Goal: Task Accomplishment & Management: Manage account settings

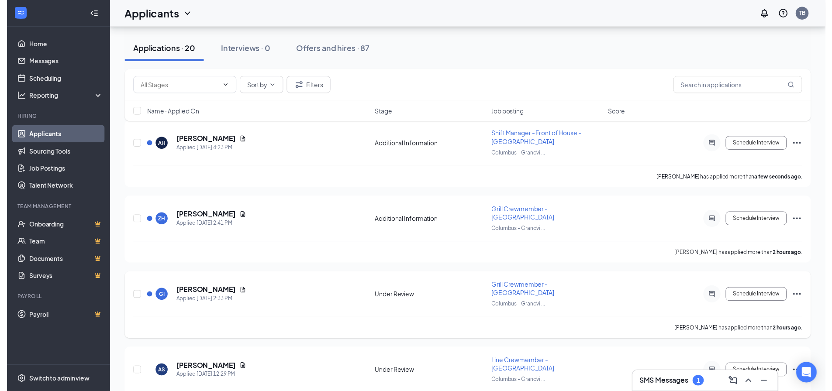
scroll to position [87, 0]
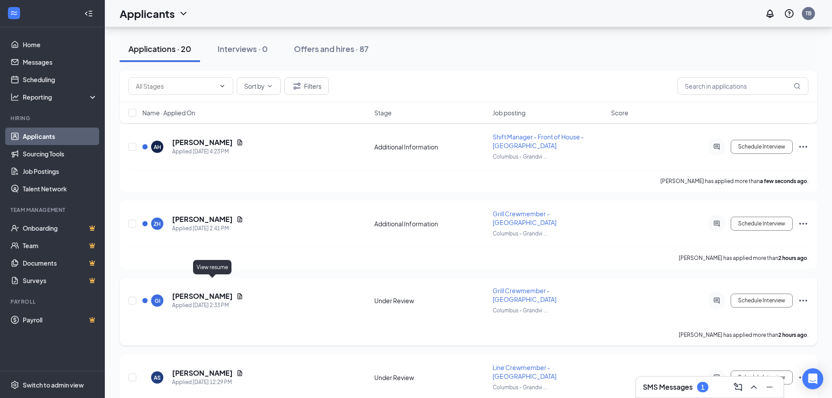
click at [238, 293] on icon "Document" at bounding box center [240, 296] width 5 height 6
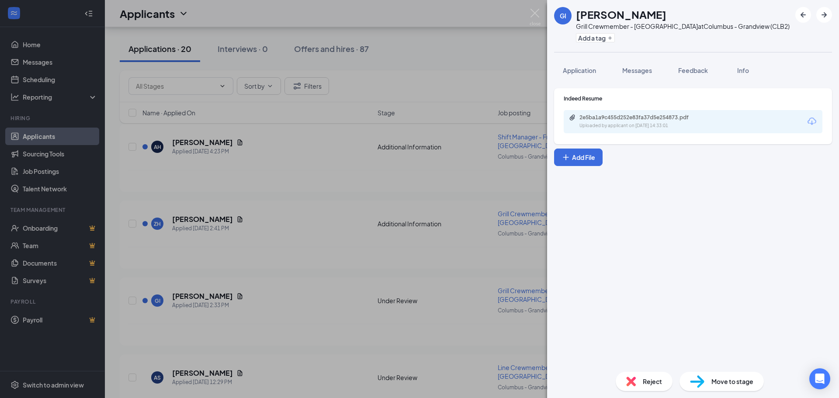
click at [680, 132] on div "2e5ba1a9c455d252e83fa37d5e254873.pdf Uploaded by applicant on [DATE] 14:33:01" at bounding box center [692, 121] width 259 height 23
click at [674, 127] on div "Uploaded by applicant on [DATE] 14:33:01" at bounding box center [644, 125] width 131 height 7
click at [533, 13] on img at bounding box center [534, 17] width 11 height 17
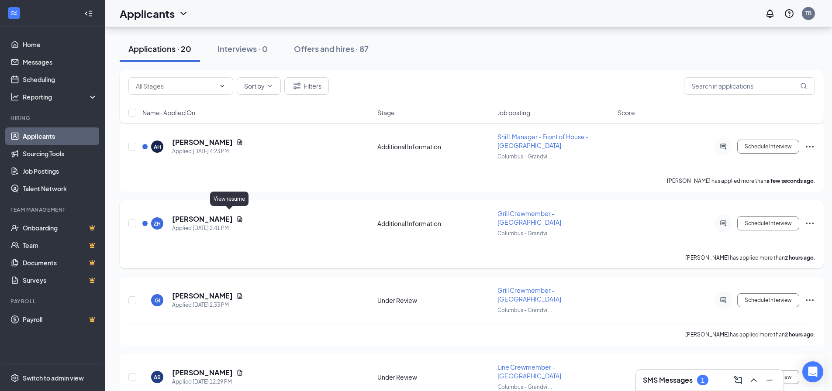
click at [238, 218] on icon "Document" at bounding box center [240, 219] width 5 height 6
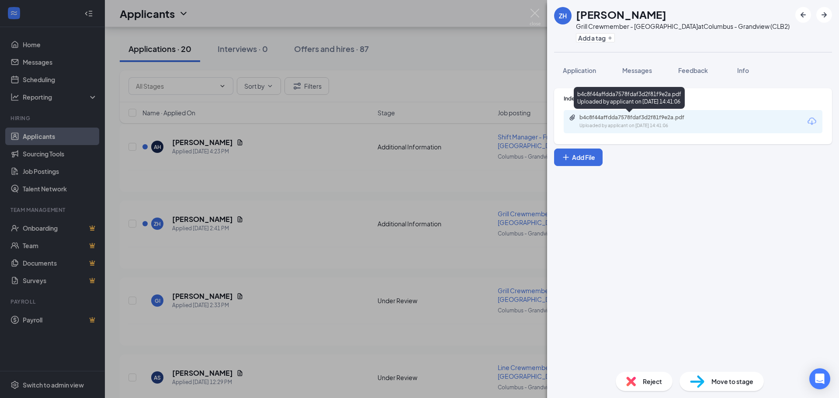
click at [591, 124] on div "Uploaded by applicant on [DATE] 14:41:06" at bounding box center [644, 125] width 131 height 7
click at [537, 15] on img at bounding box center [534, 17] width 11 height 17
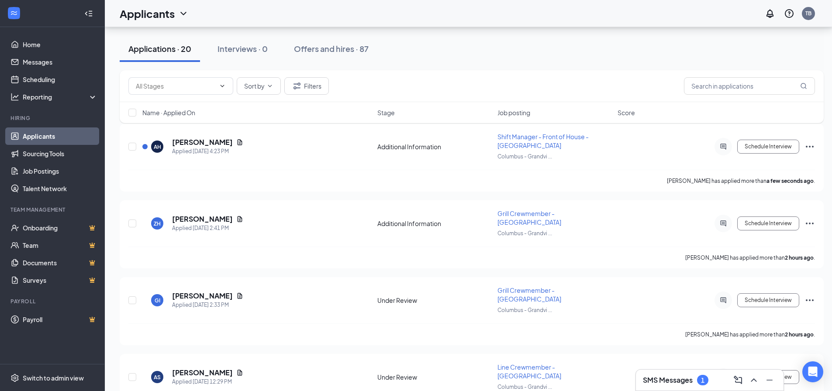
click at [747, 382] on button at bounding box center [754, 380] width 14 height 14
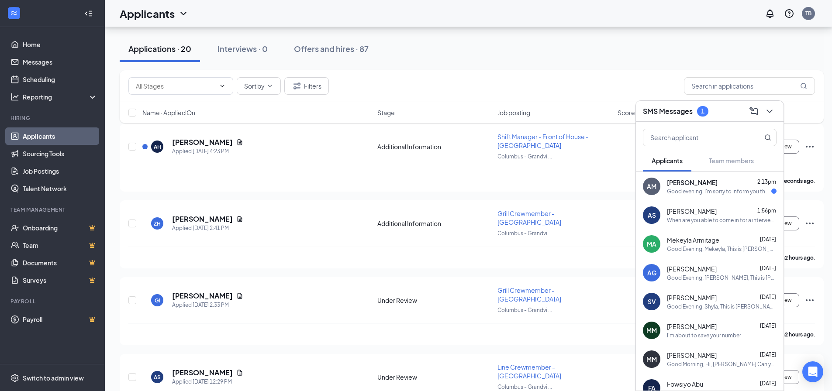
click at [680, 243] on span "Mekeyla Armitage" at bounding box center [693, 240] width 52 height 9
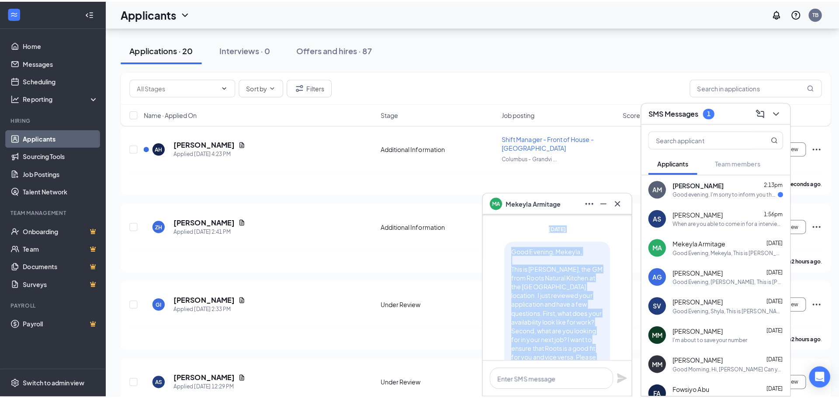
scroll to position [-88, 0]
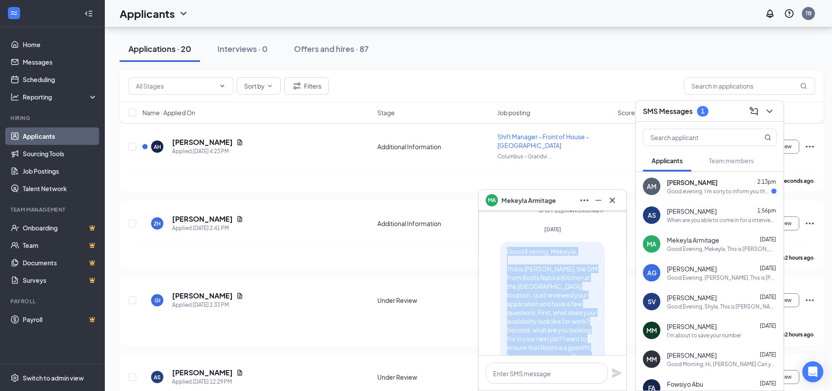
drag, startPoint x: 530, startPoint y: 327, endPoint x: 500, endPoint y: 253, distance: 79.6
click at [500, 253] on div "Good Evening, Mekeyla, This is [PERSON_NAME], the GM from Roots Natural Kitchen…" at bounding box center [552, 334] width 105 height 185
copy span "Good Evening, Mekeyla, This is [PERSON_NAME], the GM from Roots Natural Kitchen…"
click at [764, 114] on button at bounding box center [770, 111] width 14 height 14
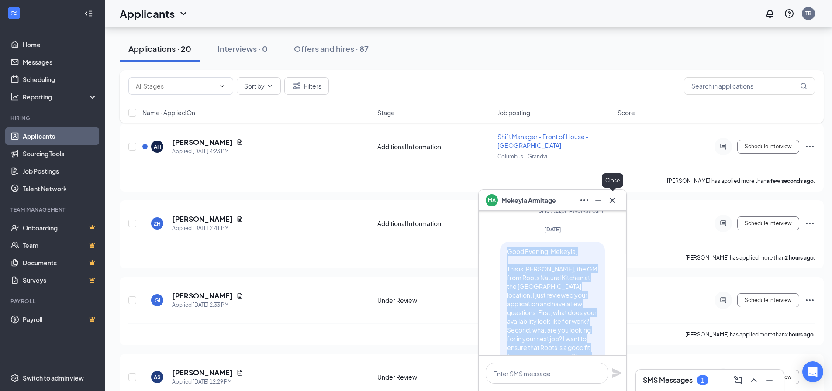
click at [614, 204] on icon "Cross" at bounding box center [612, 200] width 10 height 10
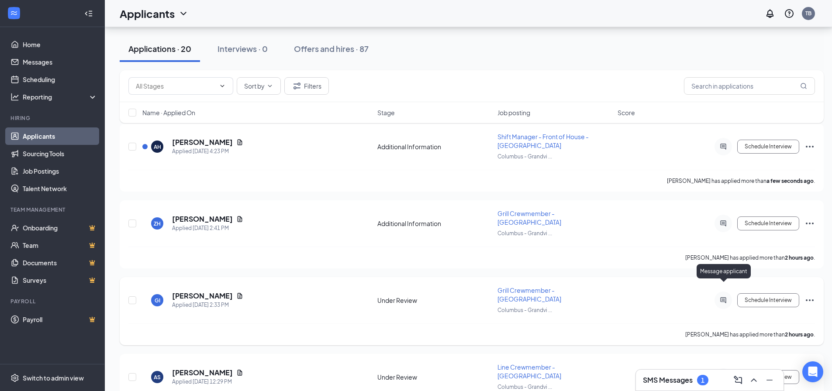
click at [723, 297] on icon "ActiveChat" at bounding box center [723, 300] width 6 height 6
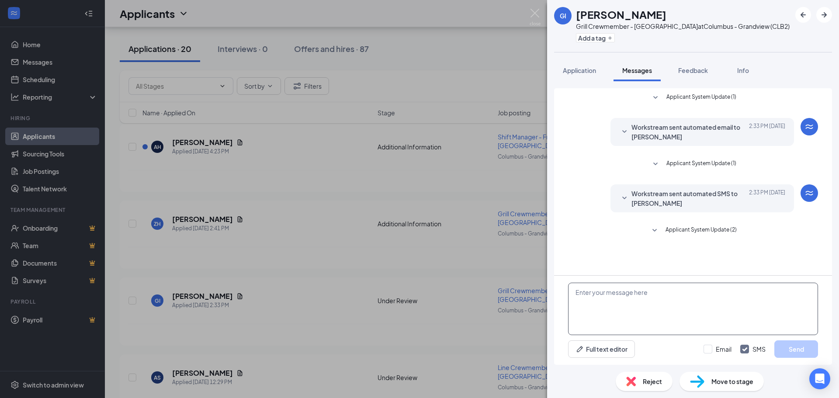
click at [622, 301] on textarea at bounding box center [693, 309] width 250 height 52
paste textarea "Good Evening, Mekeyla, This is [PERSON_NAME], the GM from Roots Natural Kitchen…"
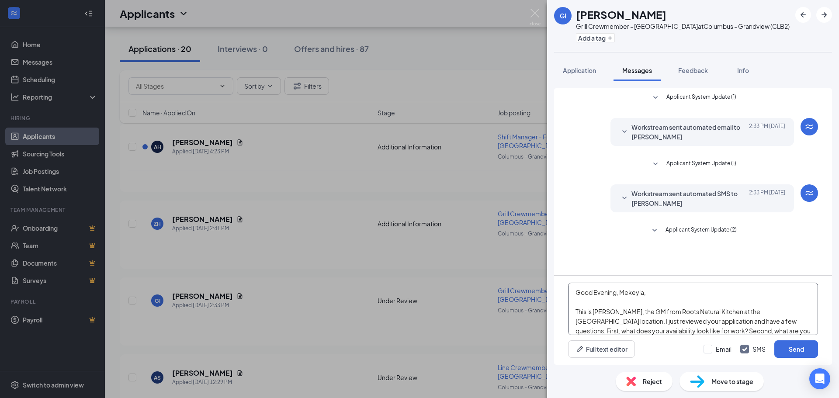
click at [627, 293] on textarea "Good Evening, Mekeyla, This is [PERSON_NAME], the GM from Roots Natural Kitchen…" at bounding box center [693, 309] width 250 height 52
type textarea "Good Evening, [PERSON_NAME], This is [PERSON_NAME], the GM from Roots Natural K…"
click at [711, 349] on input "Email" at bounding box center [717, 349] width 28 height 9
checkbox input "true"
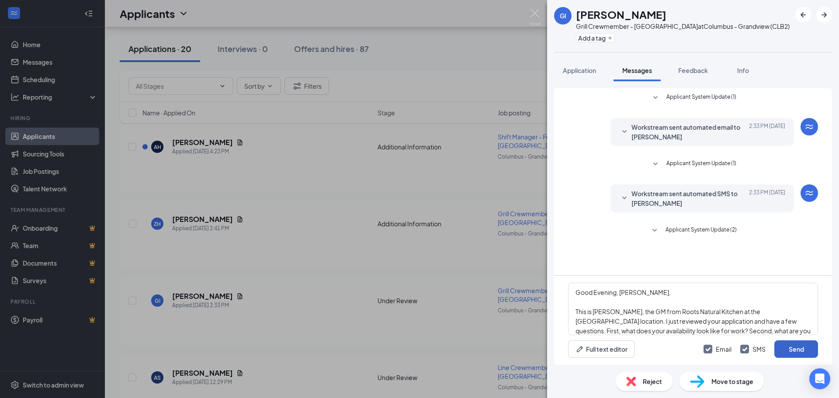
click at [781, 344] on button "Send" at bounding box center [796, 348] width 44 height 17
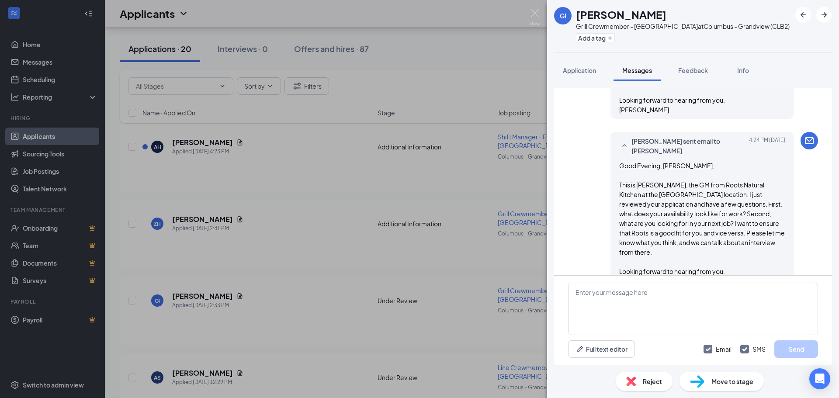
scroll to position [294, 0]
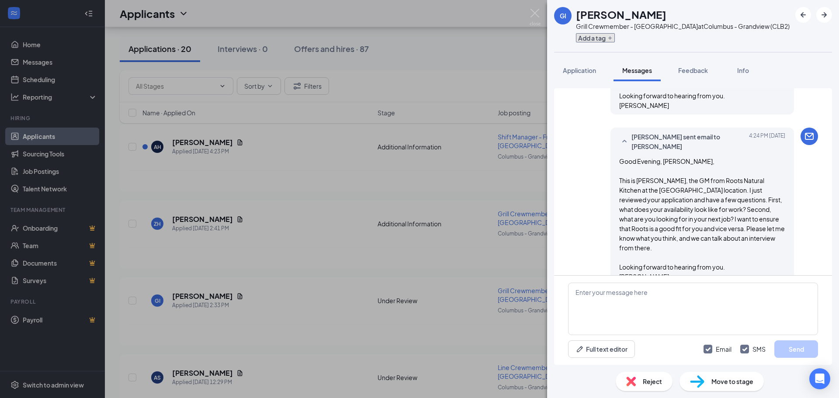
click at [596, 37] on button "Add a tag" at bounding box center [595, 37] width 39 height 9
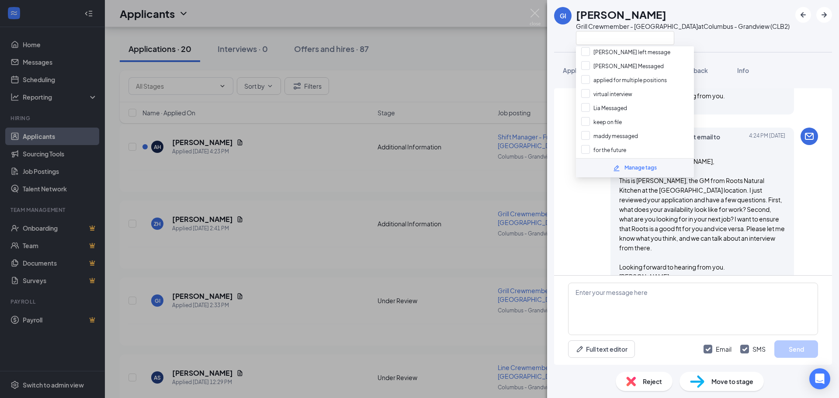
scroll to position [349, 0]
click at [612, 68] on div "[PERSON_NAME] Messaged" at bounding box center [635, 63] width 118 height 14
checkbox input "true"
click at [743, 34] on div at bounding box center [683, 38] width 214 height 14
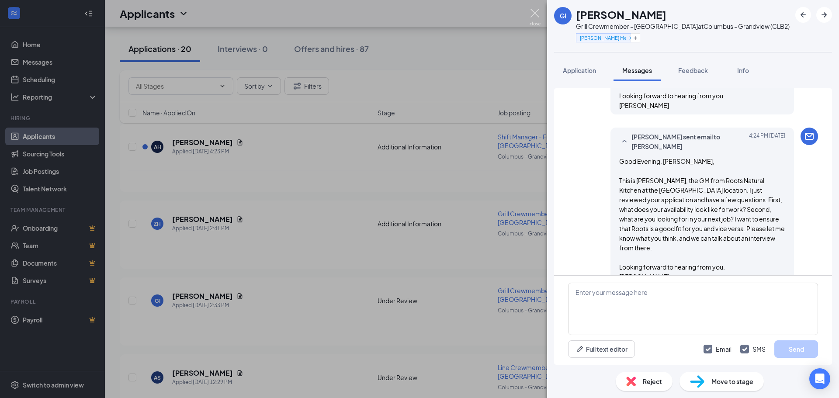
click at [534, 14] on img at bounding box center [534, 17] width 11 height 17
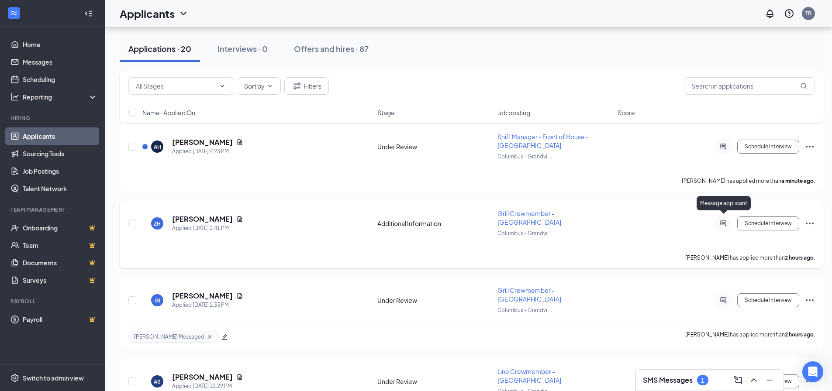
click at [724, 221] on icon "ActiveChat" at bounding box center [723, 224] width 6 height 6
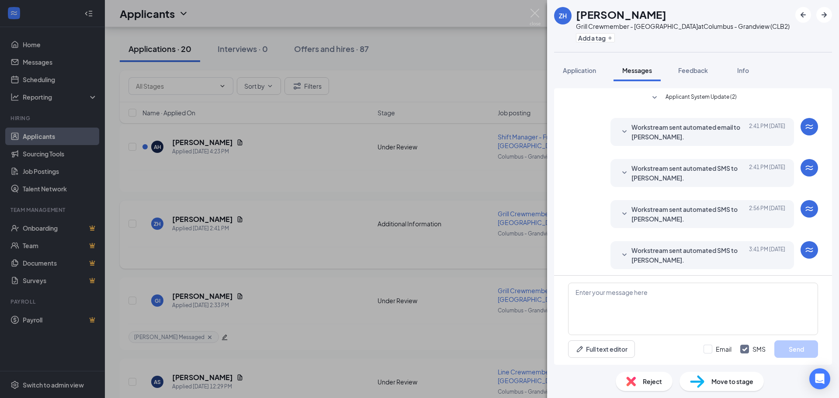
scroll to position [44, 0]
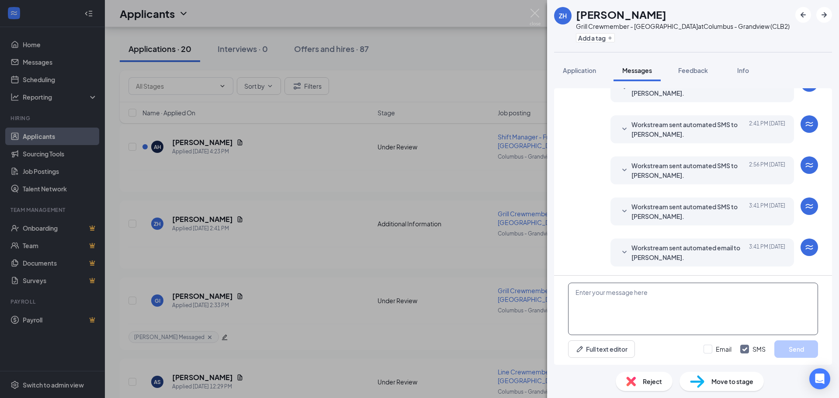
click at [671, 290] on textarea at bounding box center [693, 309] width 250 height 52
paste textarea "Good Evening, Mekeyla, This is [PERSON_NAME], the GM from Roots Natural Kitchen…"
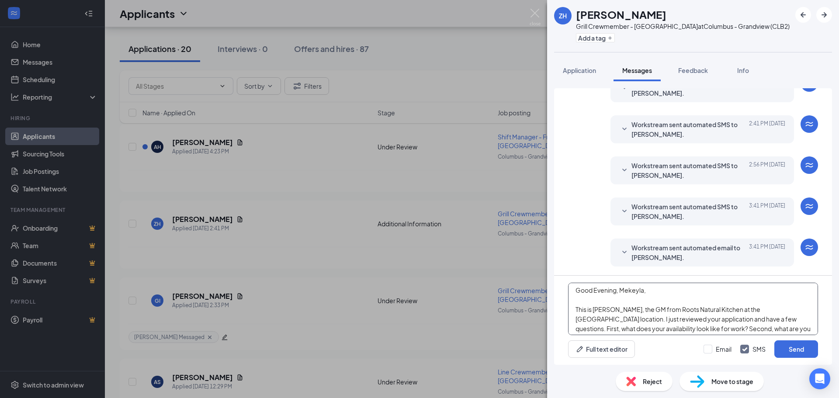
scroll to position [0, 0]
click at [634, 294] on textarea "Good Evening, Mekeyla, This is [PERSON_NAME], the GM from Roots Natural Kitchen…" at bounding box center [693, 309] width 250 height 52
type textarea "Good Evening, Zainab, This is [PERSON_NAME], the GM from Roots Natural Kitchen …"
click at [711, 354] on div "Email SMS Send" at bounding box center [760, 348] width 114 height 17
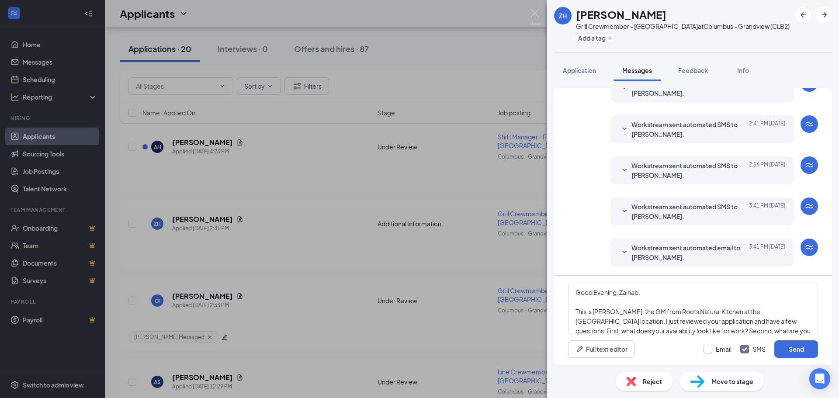
click at [712, 349] on input "Email" at bounding box center [717, 349] width 28 height 9
checkbox input "true"
click at [780, 347] on button "Send" at bounding box center [796, 348] width 44 height 17
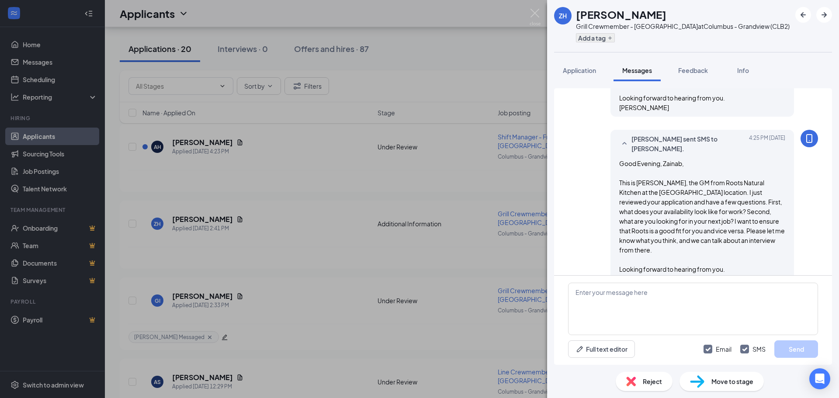
scroll to position [367, 0]
click at [589, 38] on button "Add a tag" at bounding box center [595, 37] width 39 height 9
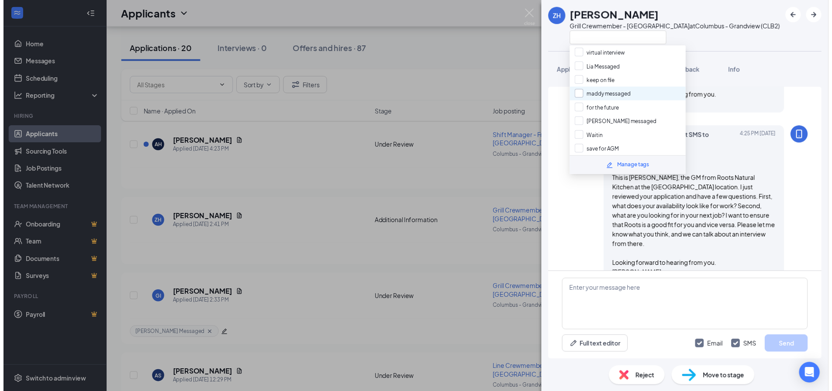
scroll to position [344, 0]
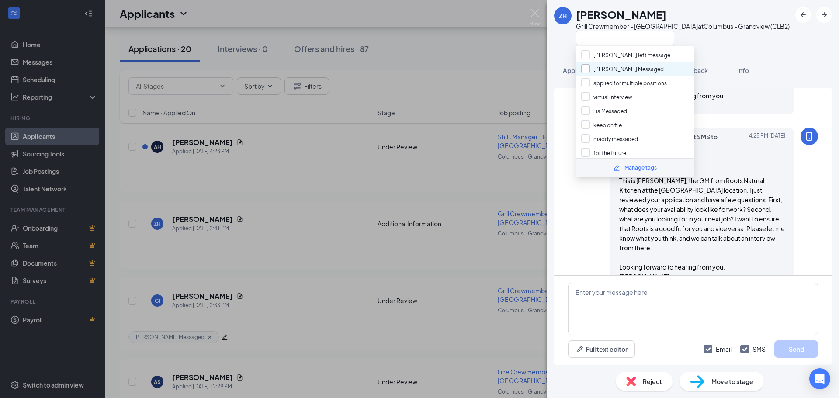
click at [613, 69] on input "[PERSON_NAME] Messaged" at bounding box center [622, 69] width 83 height 10
checkbox input "true"
click at [708, 42] on div at bounding box center [683, 38] width 214 height 14
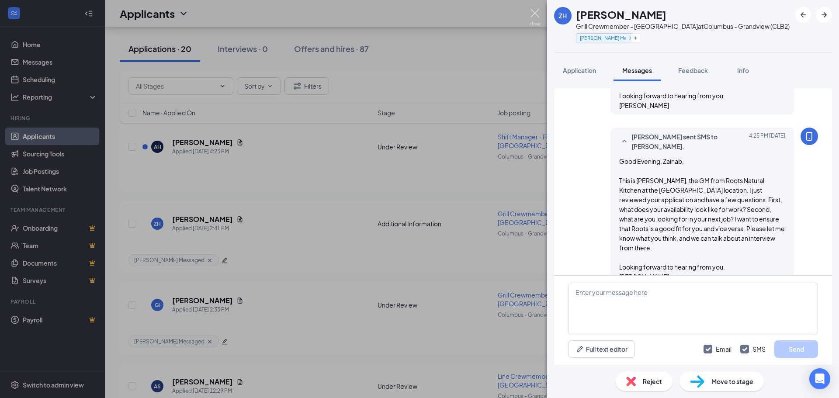
click at [537, 16] on img at bounding box center [534, 17] width 11 height 17
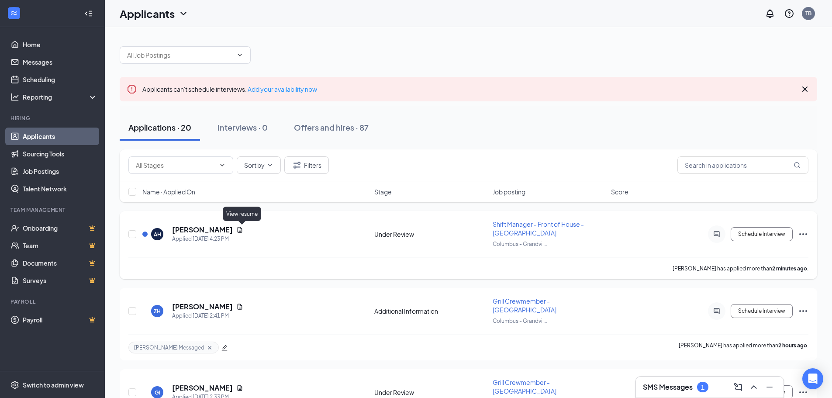
click at [241, 231] on icon "Document" at bounding box center [240, 230] width 5 height 6
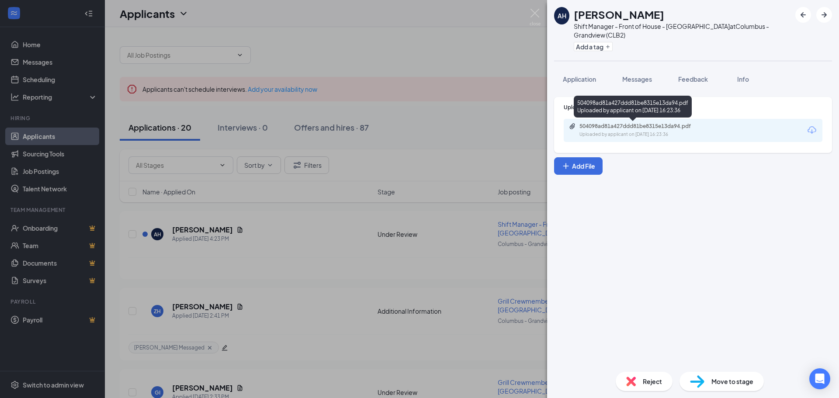
click at [604, 128] on div "504098ad81a427ddd81be8315e13da94.pdf" at bounding box center [640, 126] width 122 height 7
click at [534, 15] on img at bounding box center [534, 17] width 11 height 17
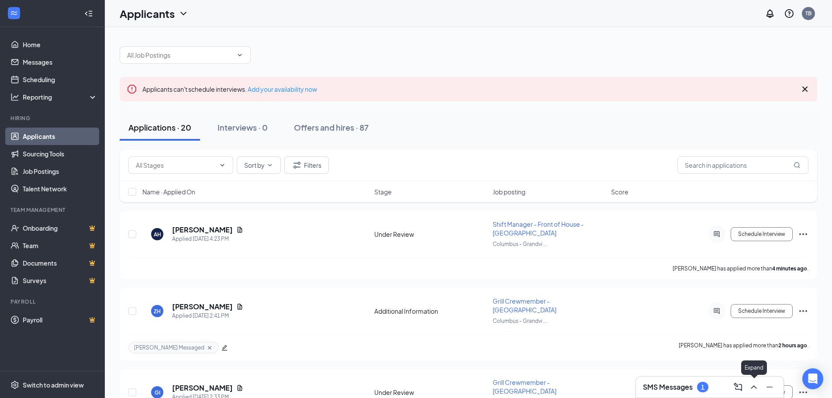
click at [749, 388] on icon "ChevronUp" at bounding box center [754, 387] width 10 height 10
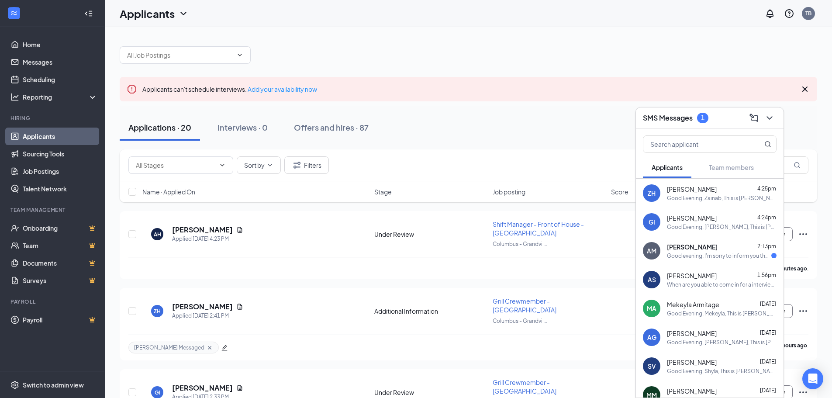
click at [688, 258] on div "Good evening. I'm sorry to inform you that I'm retracting my interest. Thank yo…" at bounding box center [719, 255] width 104 height 7
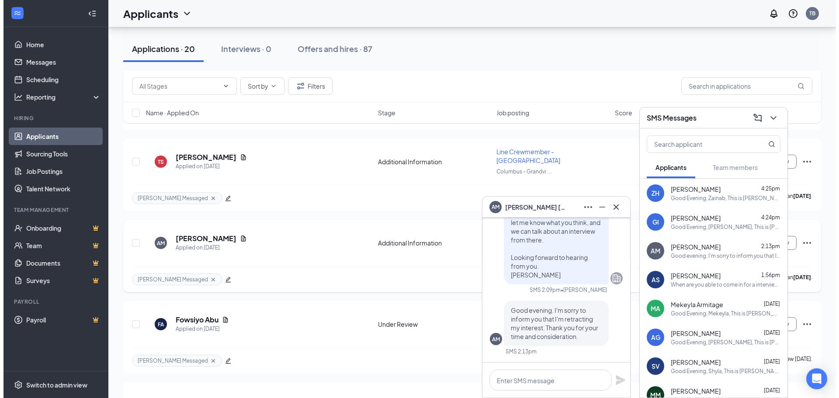
scroll to position [655, 0]
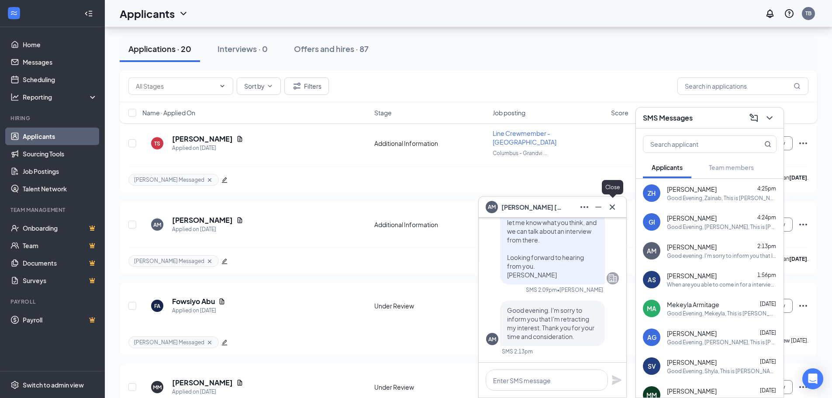
click at [611, 210] on icon "Cross" at bounding box center [612, 207] width 10 height 10
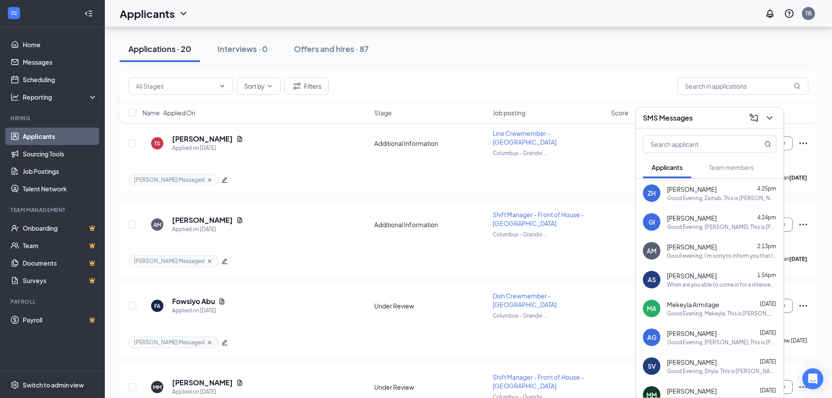
click at [775, 121] on button at bounding box center [770, 118] width 14 height 14
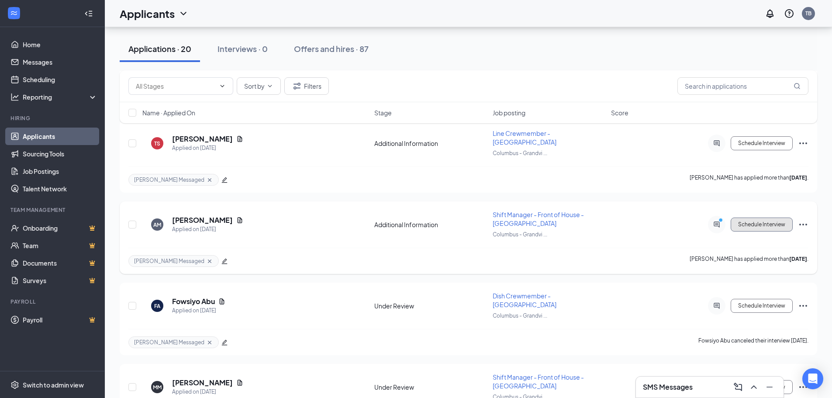
drag, startPoint x: 760, startPoint y: 183, endPoint x: 775, endPoint y: 212, distance: 32.4
click at [775, 212] on div "AM [PERSON_NAME] Applied on [DATE] Additional Information Shift Manager - Front…" at bounding box center [469, 237] width 698 height 73
click at [803, 219] on icon "Ellipses" at bounding box center [803, 224] width 10 height 10
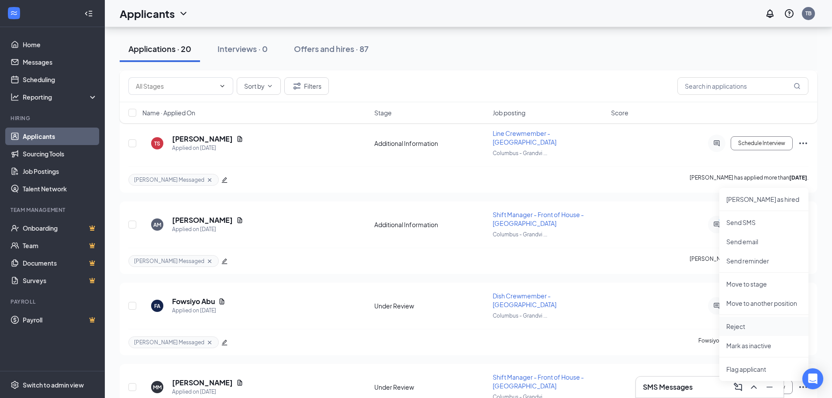
click at [752, 326] on p "Reject" at bounding box center [763, 326] width 75 height 9
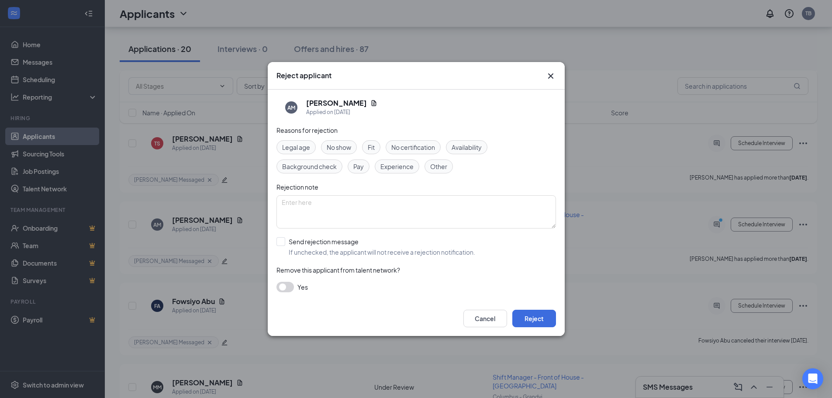
click at [436, 164] on span "Other" at bounding box center [438, 167] width 17 height 10
click at [284, 239] on input "Send rejection message If unchecked, the applicant will not receive a rejection…" at bounding box center [375, 246] width 199 height 19
checkbox input "true"
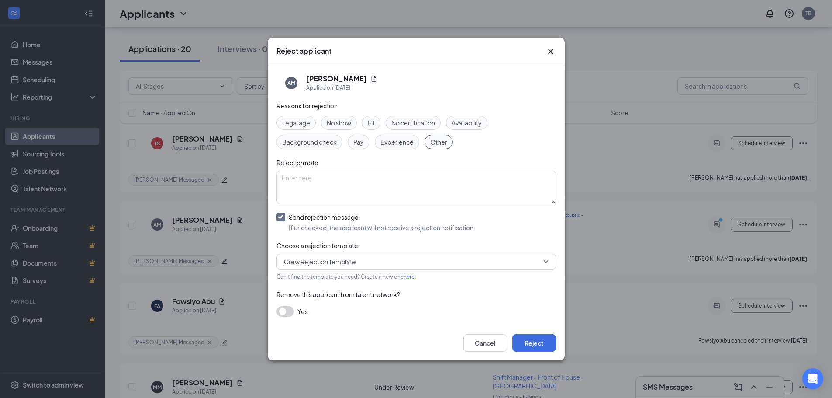
click at [498, 267] on span "Crew Rejection Template" at bounding box center [412, 261] width 257 height 13
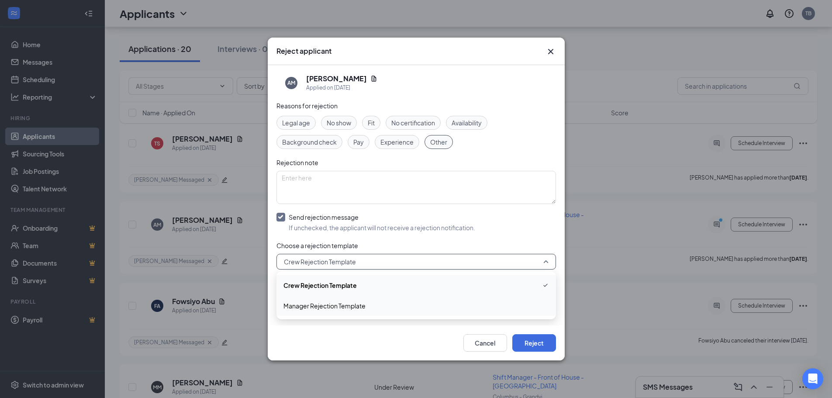
click at [484, 307] on span "Manager Rejection Template" at bounding box center [416, 306] width 266 height 10
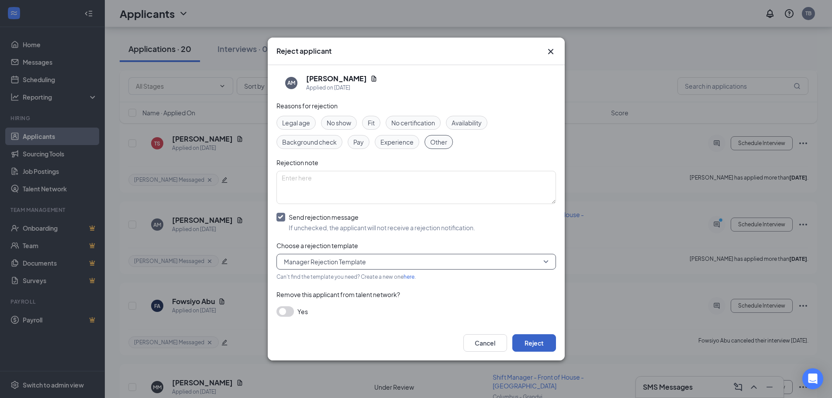
click at [537, 345] on button "Reject" at bounding box center [534, 342] width 44 height 17
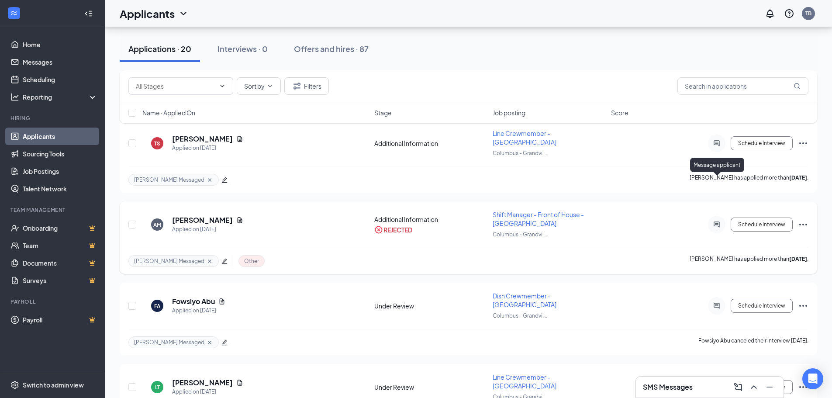
click at [717, 221] on icon "ActiveChat" at bounding box center [716, 224] width 10 height 7
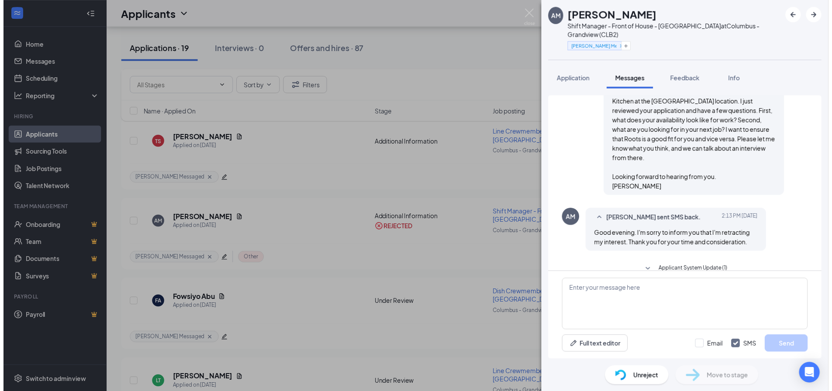
scroll to position [371, 0]
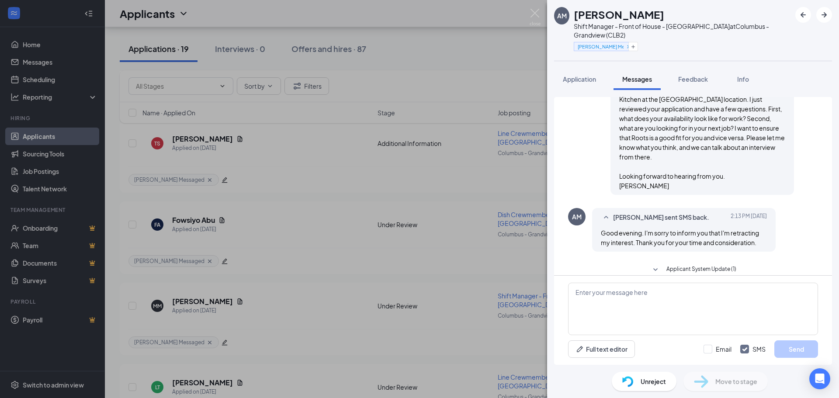
click at [538, 7] on div "AM [PERSON_NAME] Shift Manager - Front of House - Grandview at [GEOGRAPHIC_DATA…" at bounding box center [419, 199] width 839 height 398
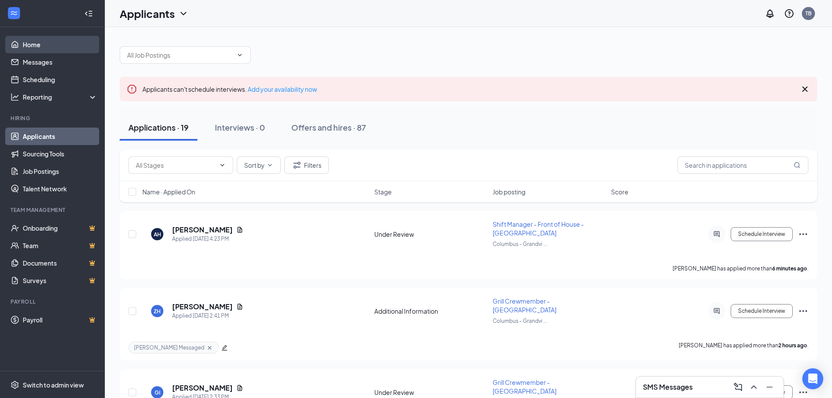
click at [23, 43] on link "Home" at bounding box center [60, 44] width 75 height 17
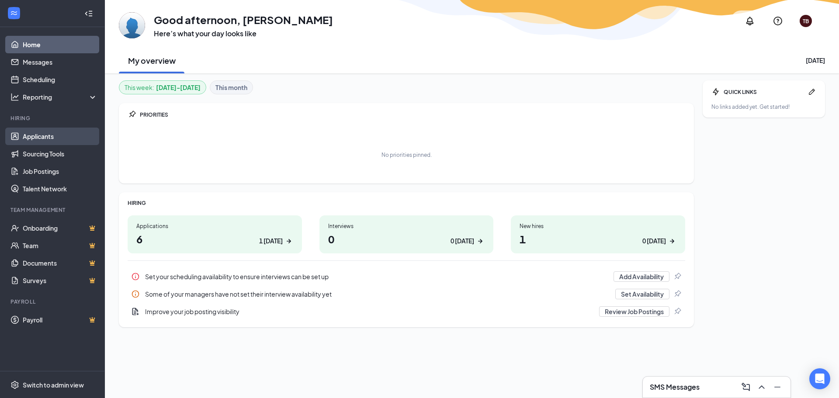
click at [53, 144] on link "Applicants" at bounding box center [60, 136] width 75 height 17
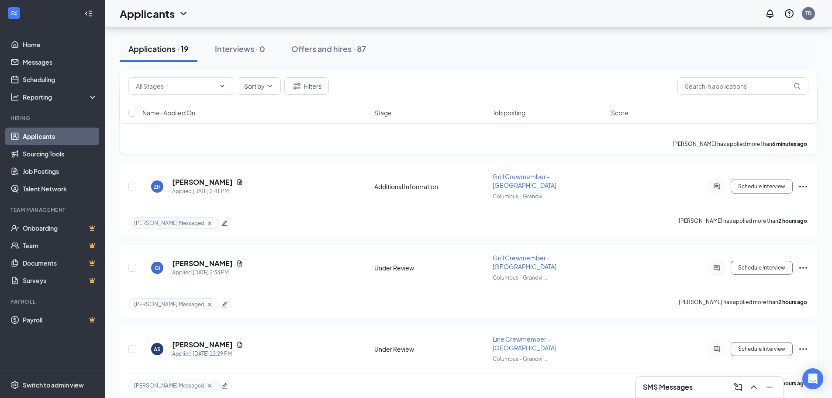
scroll to position [175, 0]
